Goal: Task Accomplishment & Management: Manage account settings

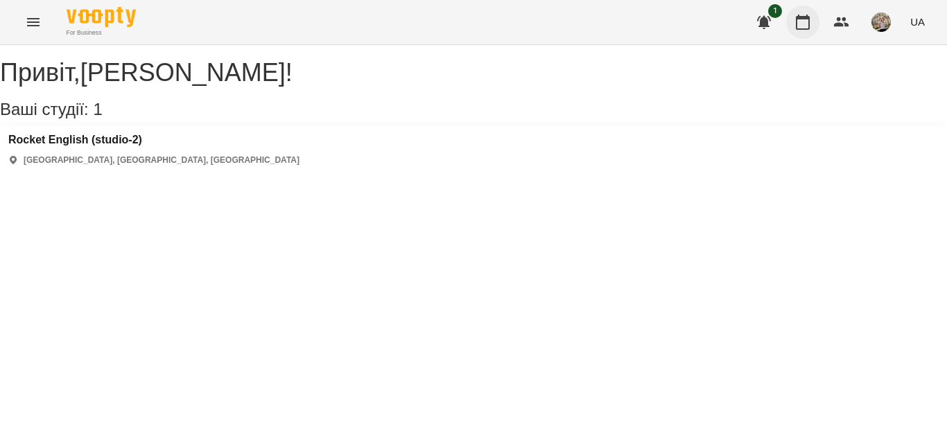
click at [805, 28] on icon "button" at bounding box center [802, 22] width 17 height 17
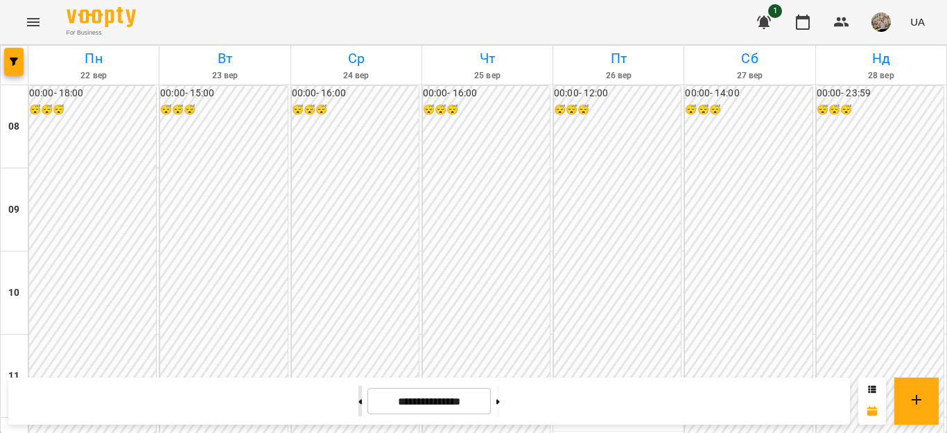
click at [358, 404] on button at bounding box center [359, 401] width 3 height 30
type input "**********"
